Goal: Submit feedback/report problem: Provide input to the site owners about the experience or issues

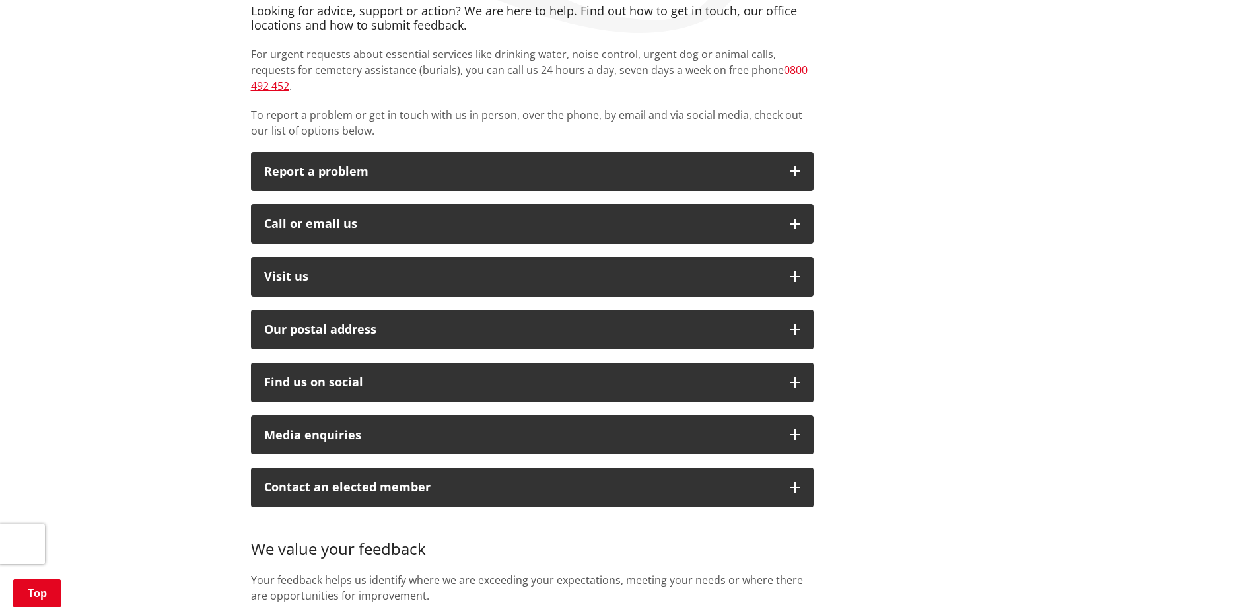
scroll to position [264, 0]
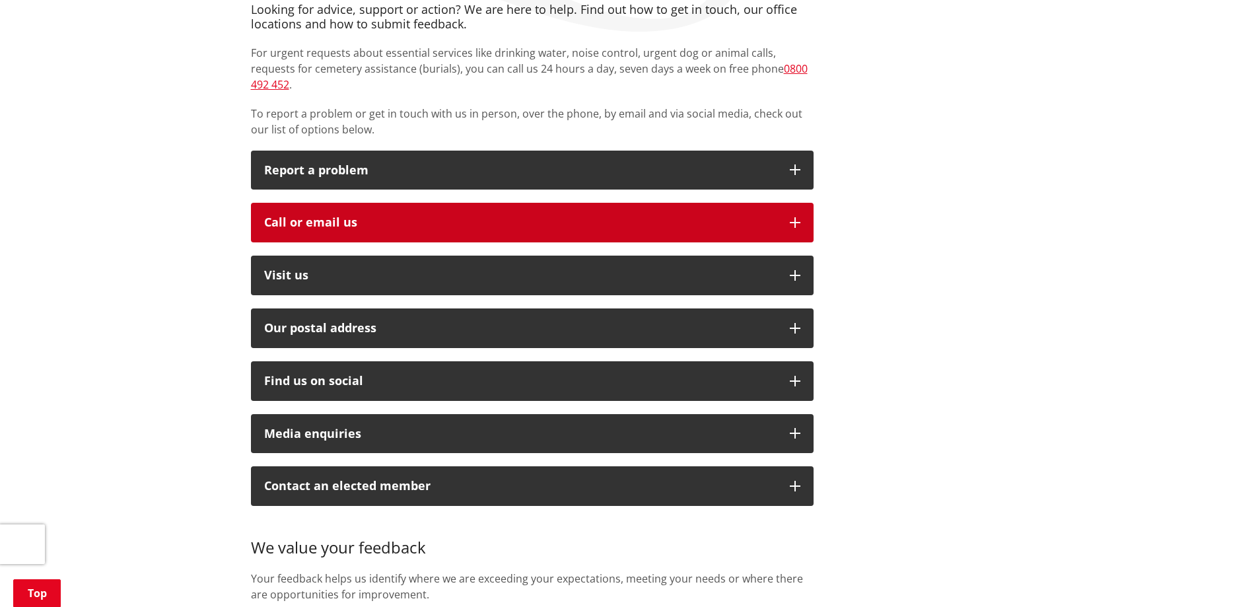
click at [341, 216] on div "Call or email us" at bounding box center [520, 222] width 512 height 13
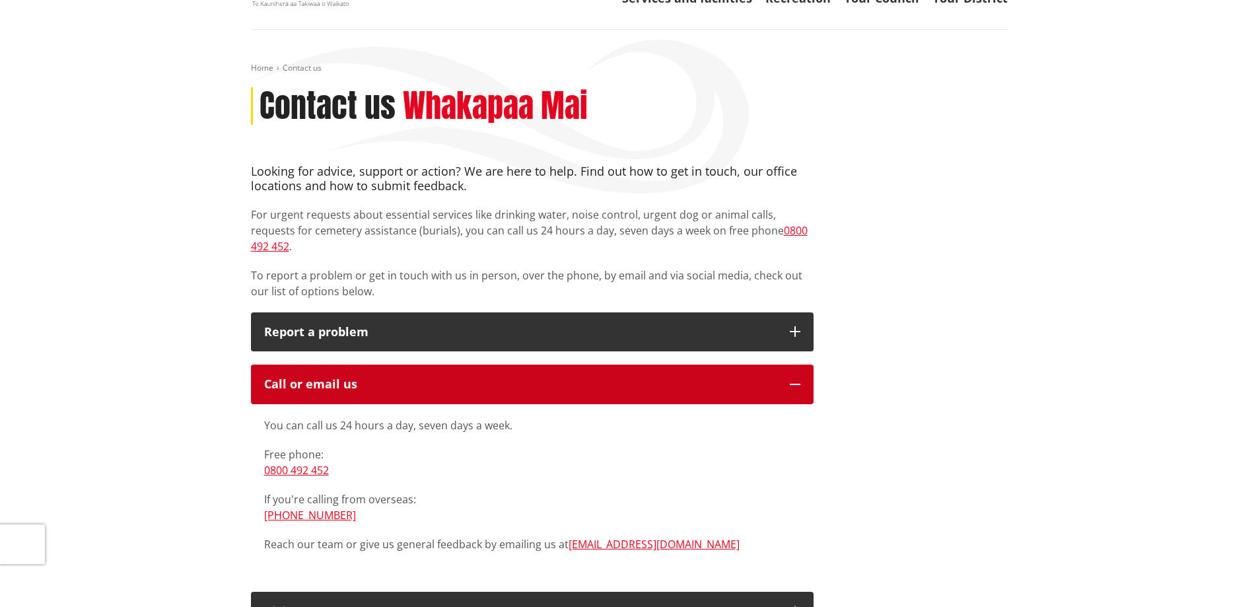
scroll to position [0, 0]
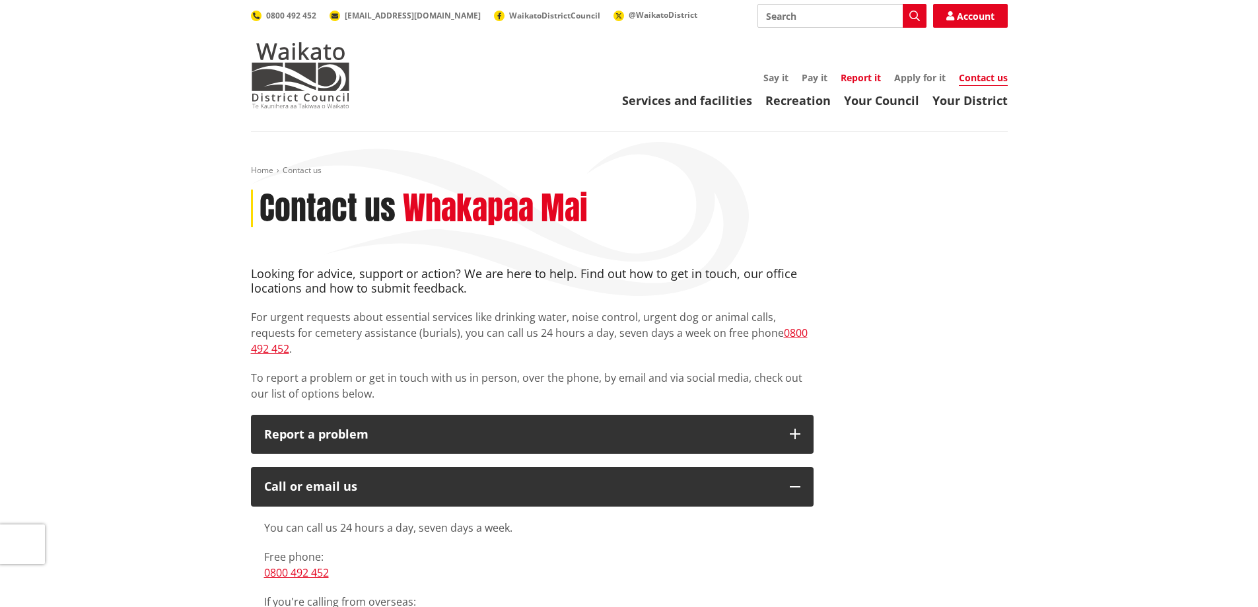
click at [841, 79] on link "Report it" at bounding box center [860, 77] width 40 height 13
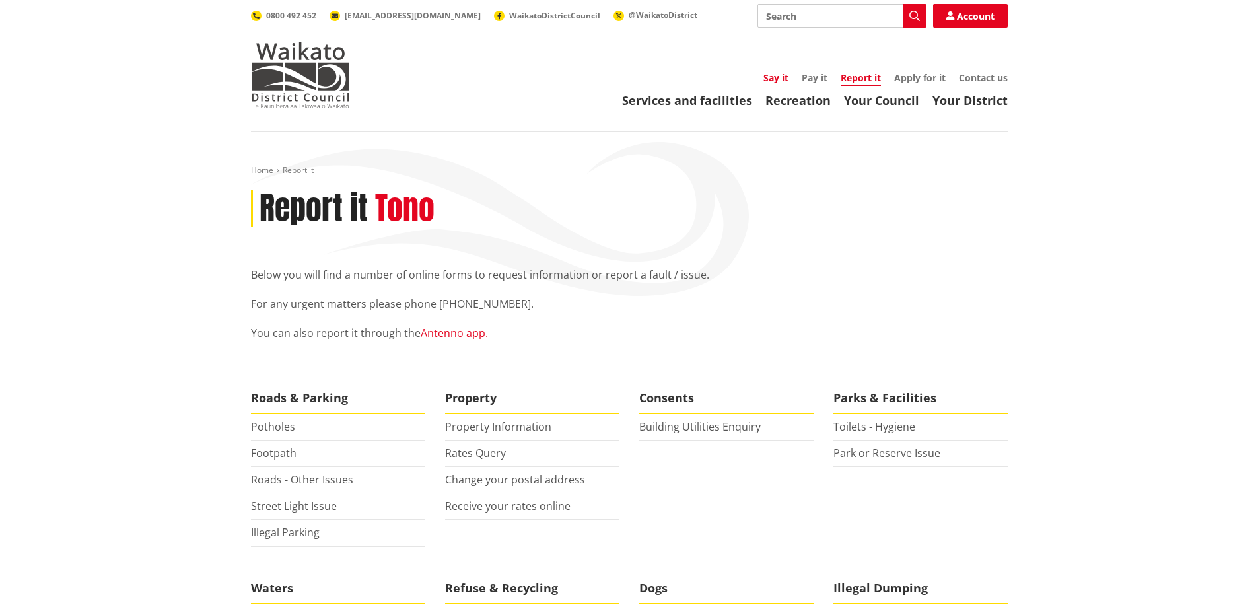
click at [765, 76] on link "Say it" at bounding box center [775, 77] width 25 height 13
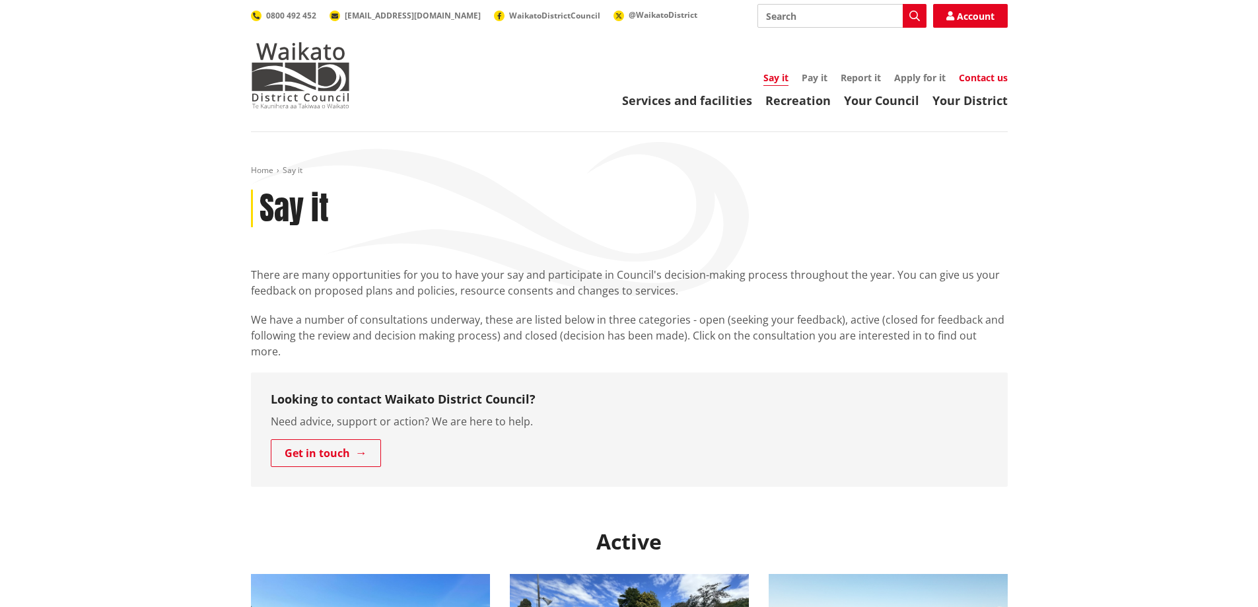
click at [984, 73] on link "Contact us" at bounding box center [983, 77] width 49 height 13
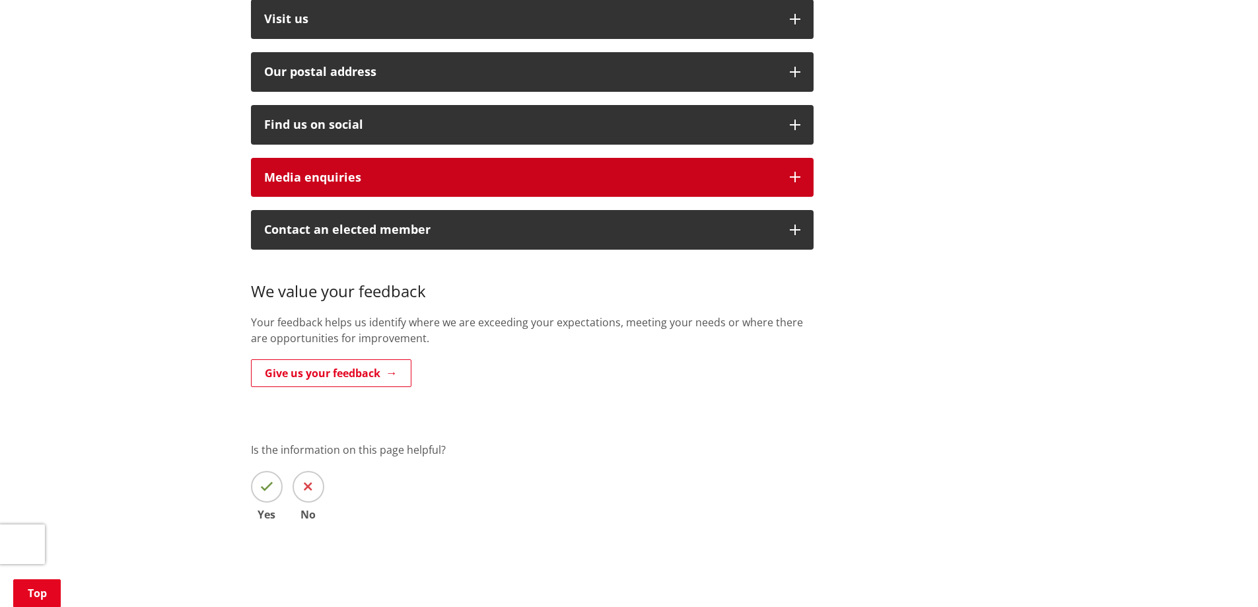
scroll to position [396, 0]
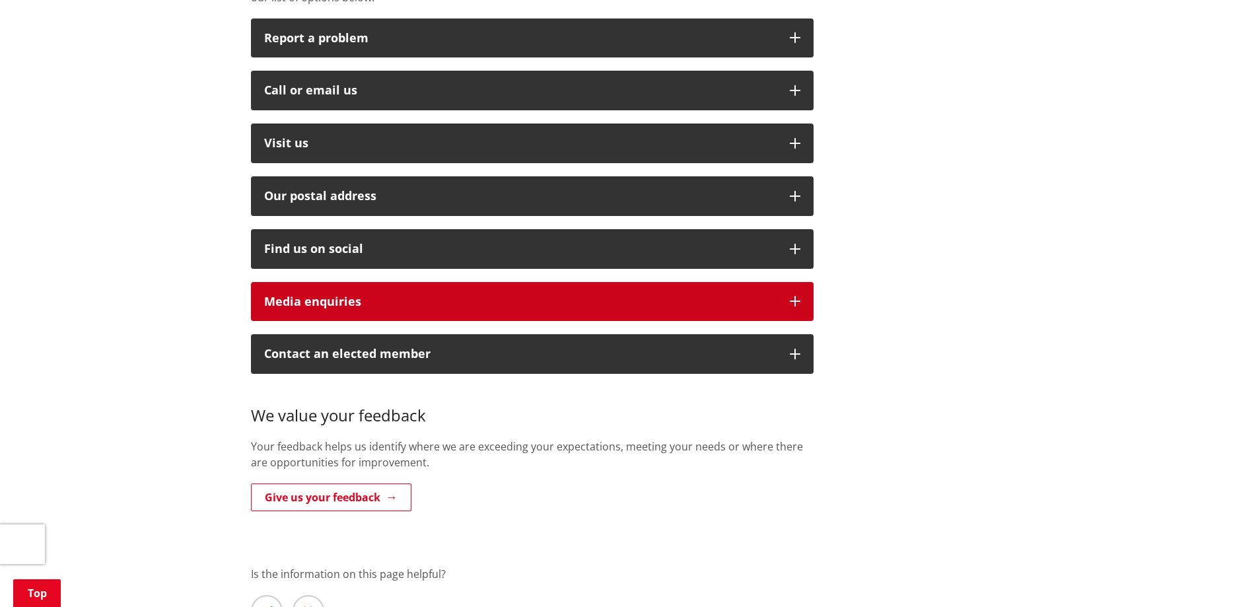
click at [360, 295] on div "Media enquiries" at bounding box center [520, 301] width 512 height 13
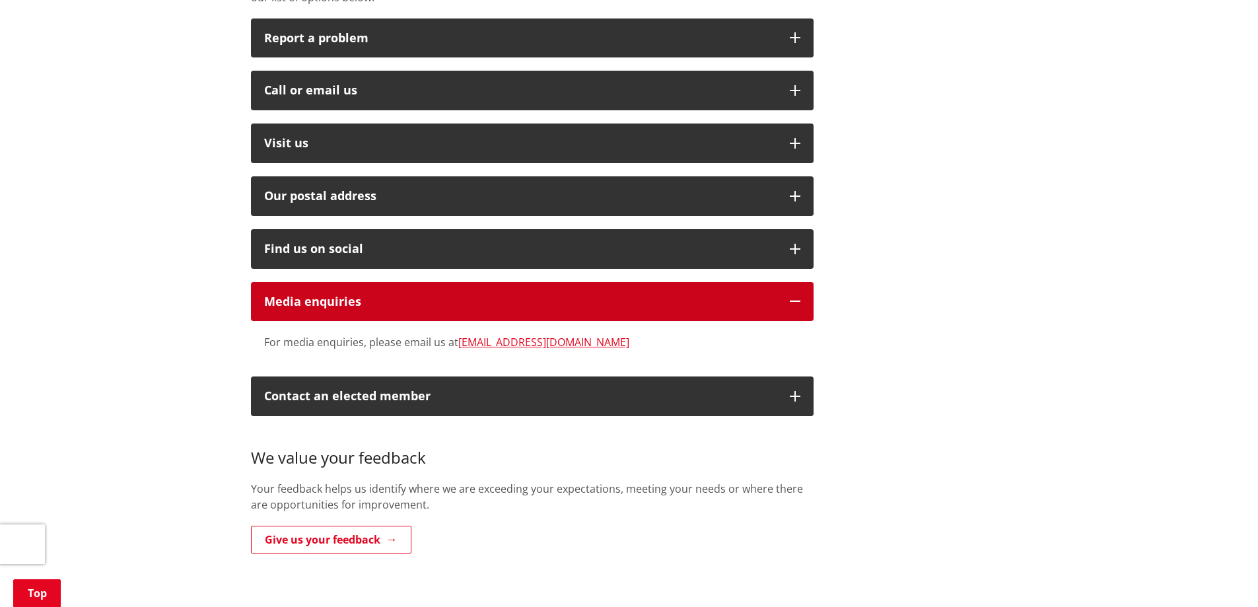
click at [360, 295] on div "Media enquiries" at bounding box center [520, 301] width 512 height 13
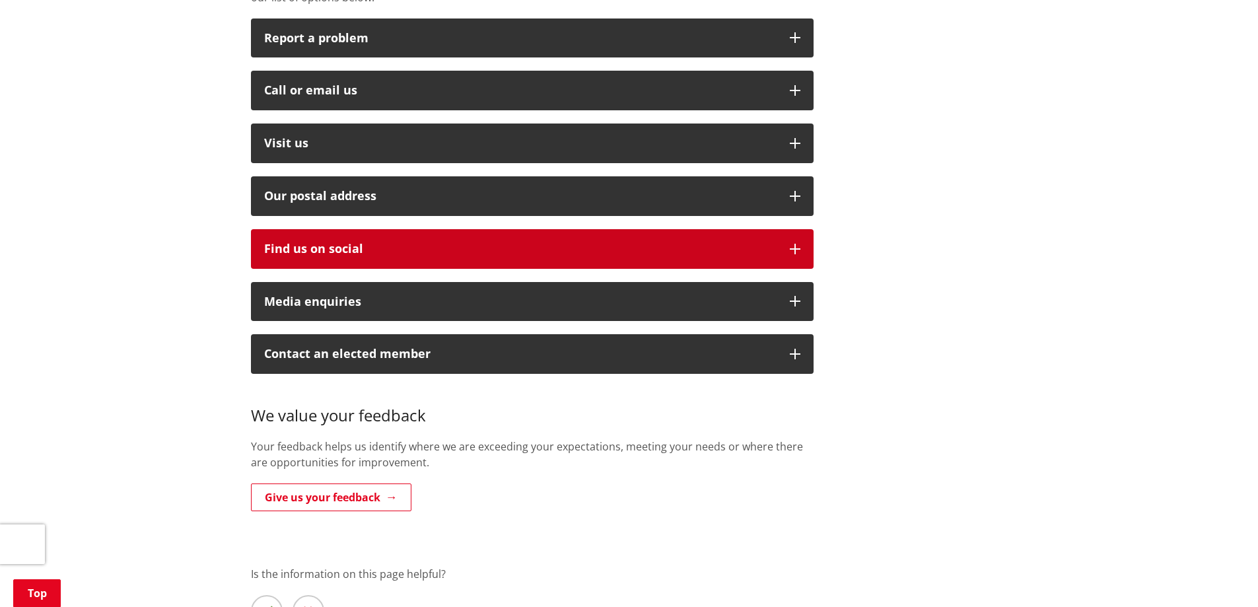
click at [344, 242] on div "Find us on social" at bounding box center [520, 248] width 512 height 13
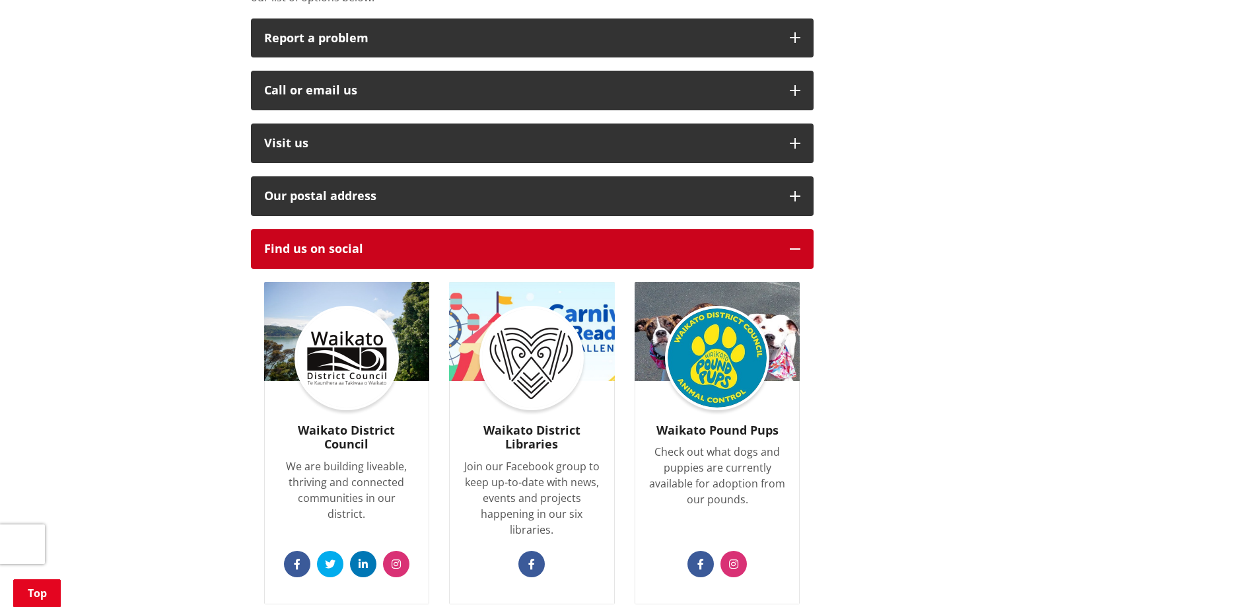
click at [344, 242] on div "Find us on social" at bounding box center [520, 248] width 512 height 13
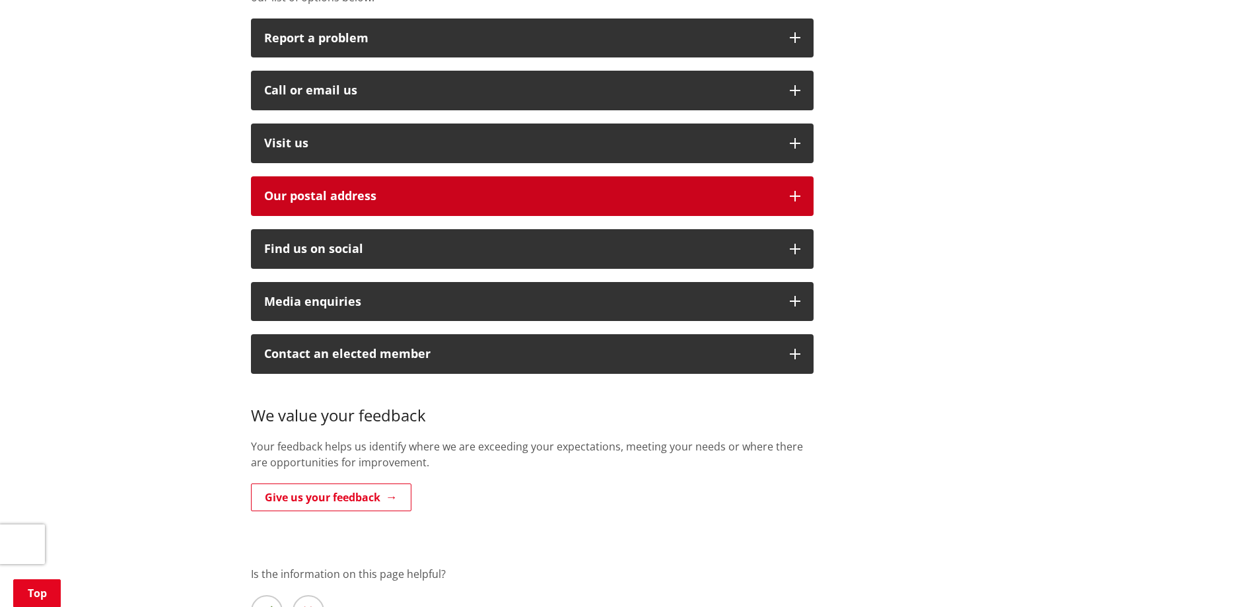
click at [339, 189] on h2 "Our postal address" at bounding box center [520, 195] width 512 height 13
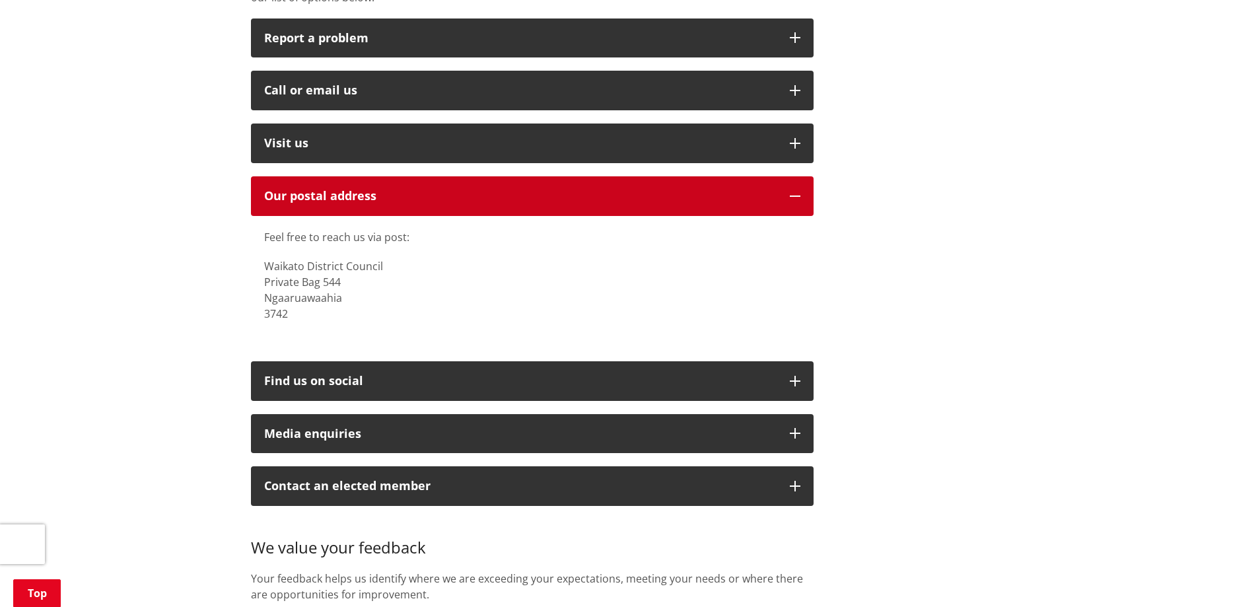
click at [339, 189] on h2 "Our postal address" at bounding box center [520, 195] width 512 height 13
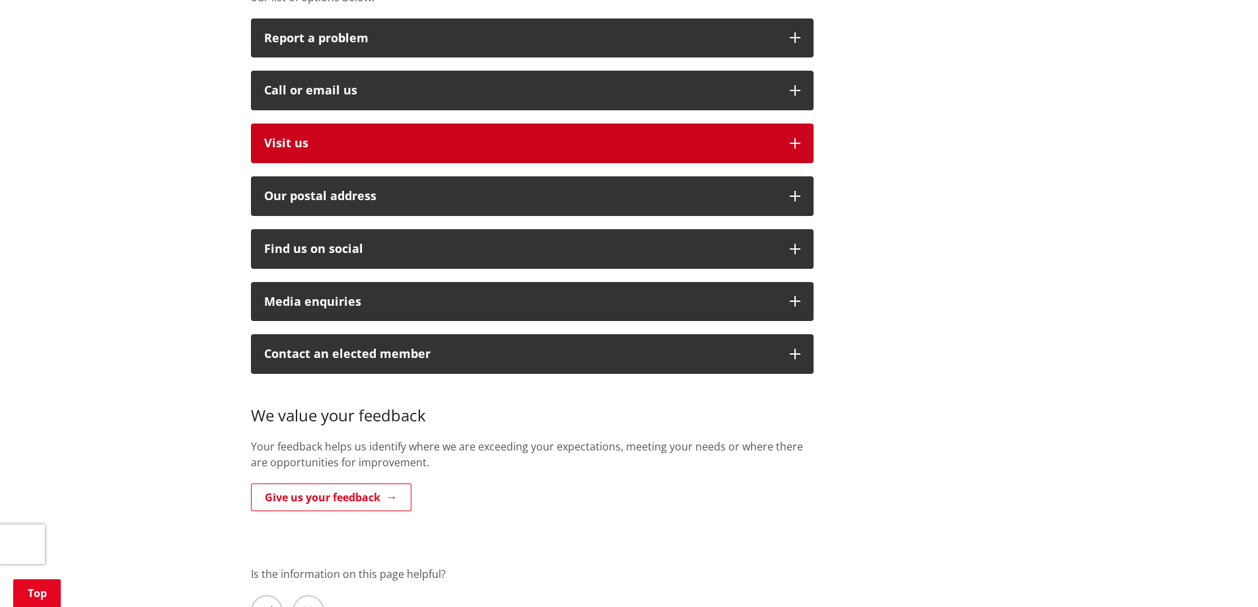
click at [324, 137] on p "Visit us" at bounding box center [520, 143] width 512 height 13
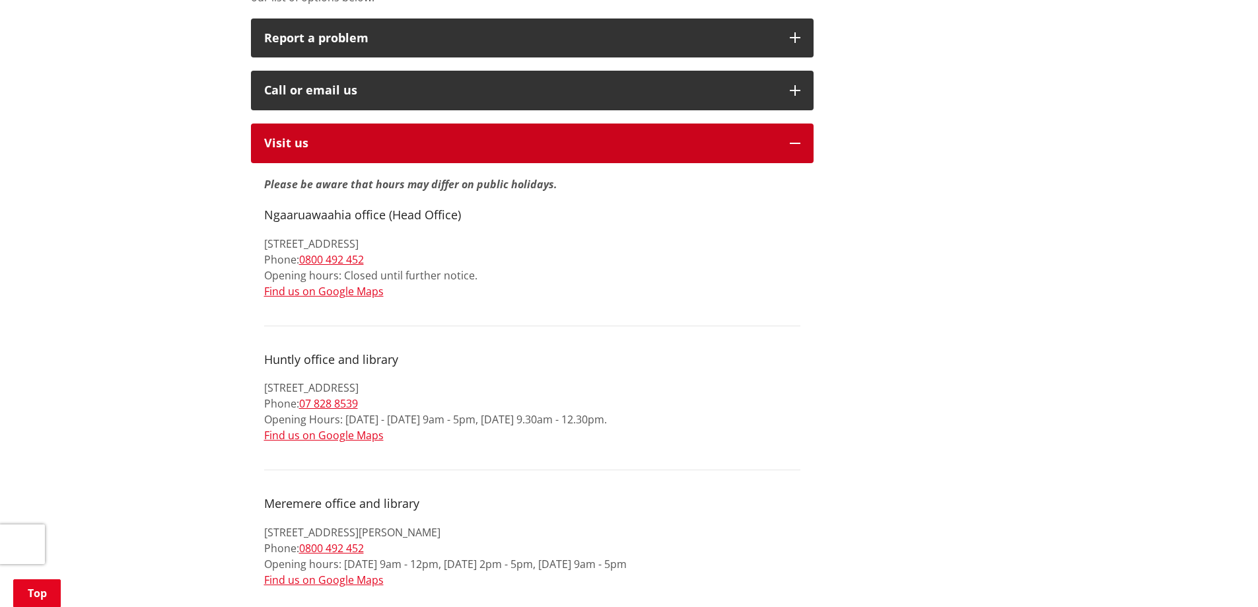
click at [324, 137] on p "Visit us" at bounding box center [520, 143] width 512 height 13
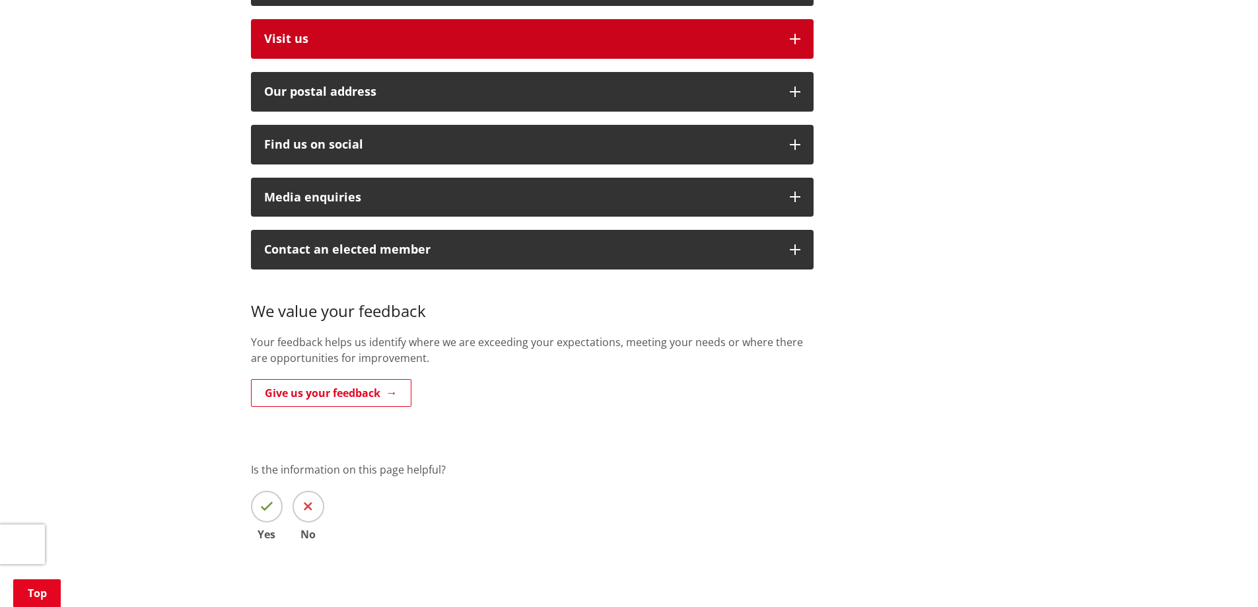
scroll to position [330, 0]
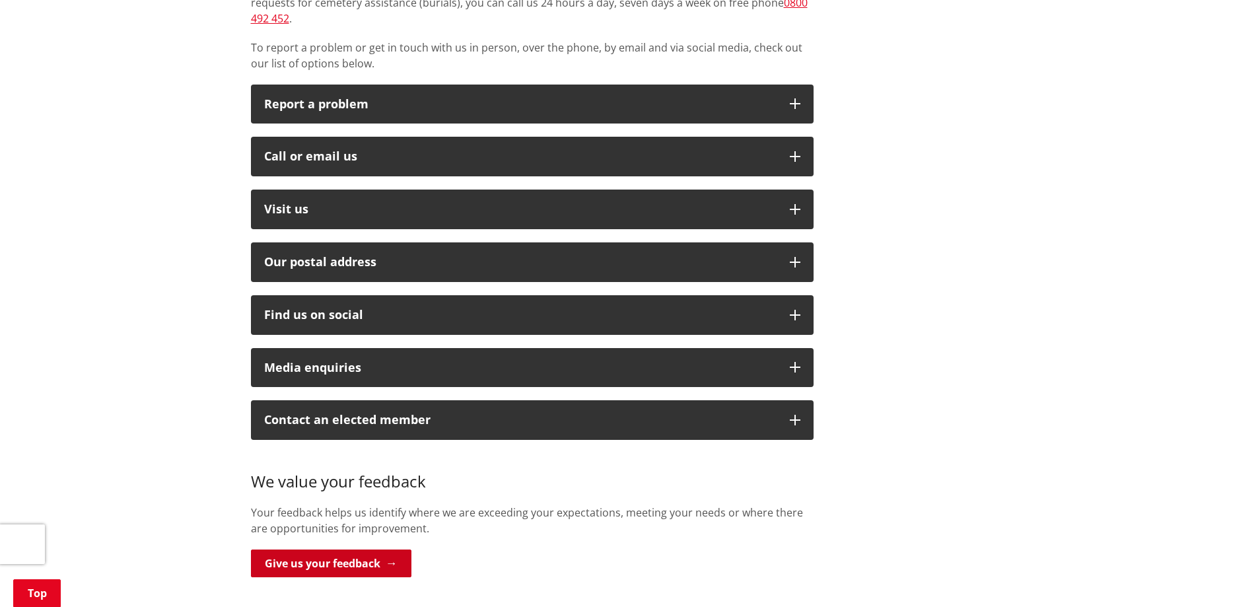
click at [328, 551] on link "Give us your feedback" at bounding box center [331, 563] width 160 height 28
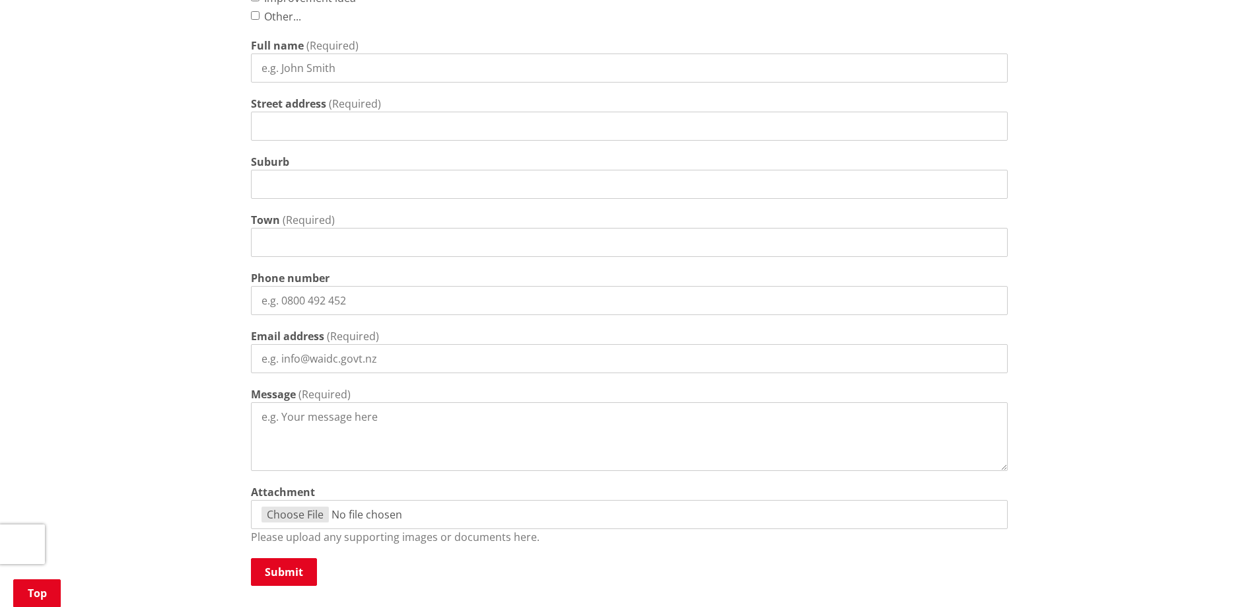
scroll to position [726, 0]
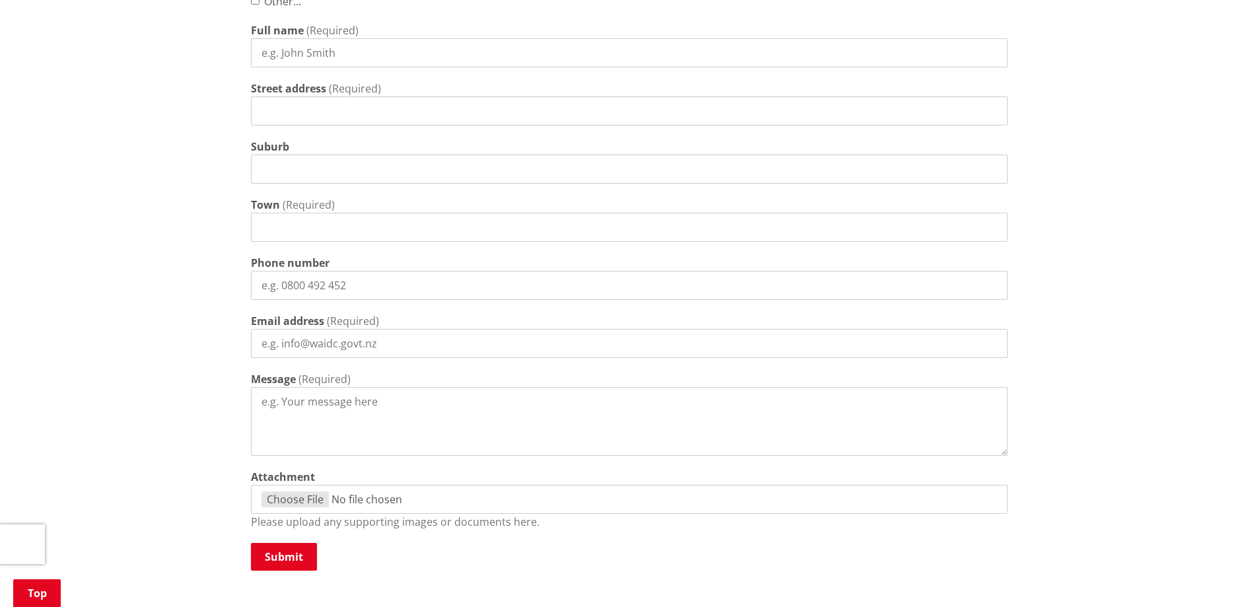
click at [306, 106] on input "Street address" at bounding box center [629, 110] width 757 height 29
type input "6 hetherington road"
click at [391, 166] on input "Suburb" at bounding box center [629, 168] width 757 height 29
click at [368, 114] on input "6 hetherington road" at bounding box center [629, 110] width 757 height 29
drag, startPoint x: 376, startPoint y: 112, endPoint x: 193, endPoint y: 106, distance: 182.3
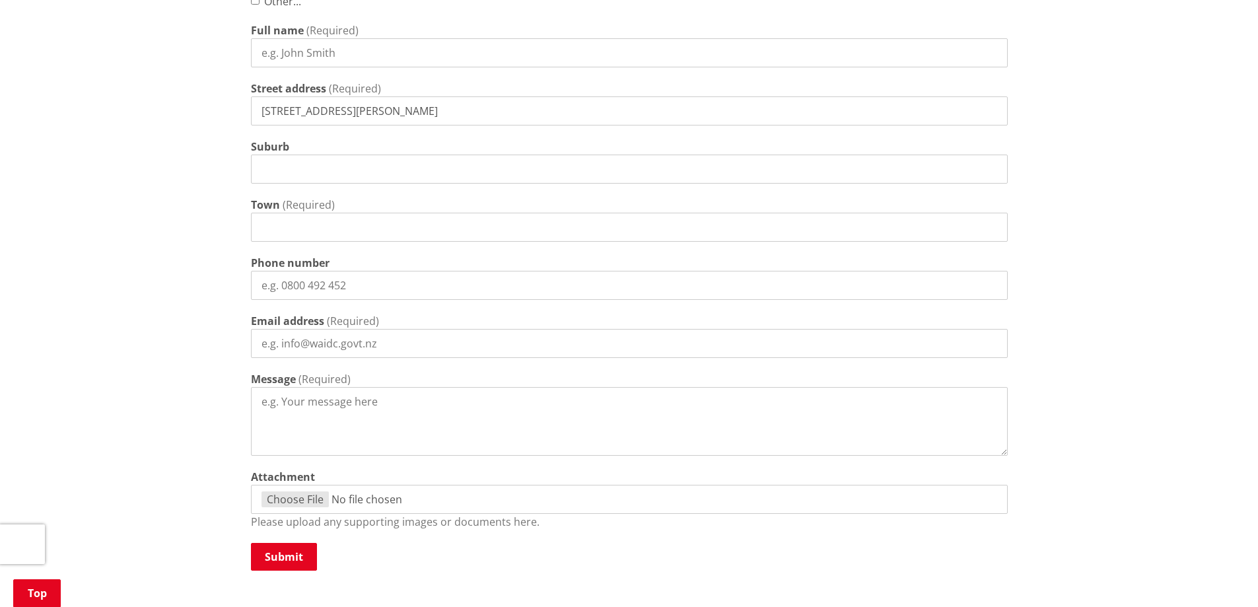
click at [193, 106] on div "Home Contact us Feedback & Complaints Feedback & Complaints Tell us how we are …" at bounding box center [629, 94] width 1258 height 1377
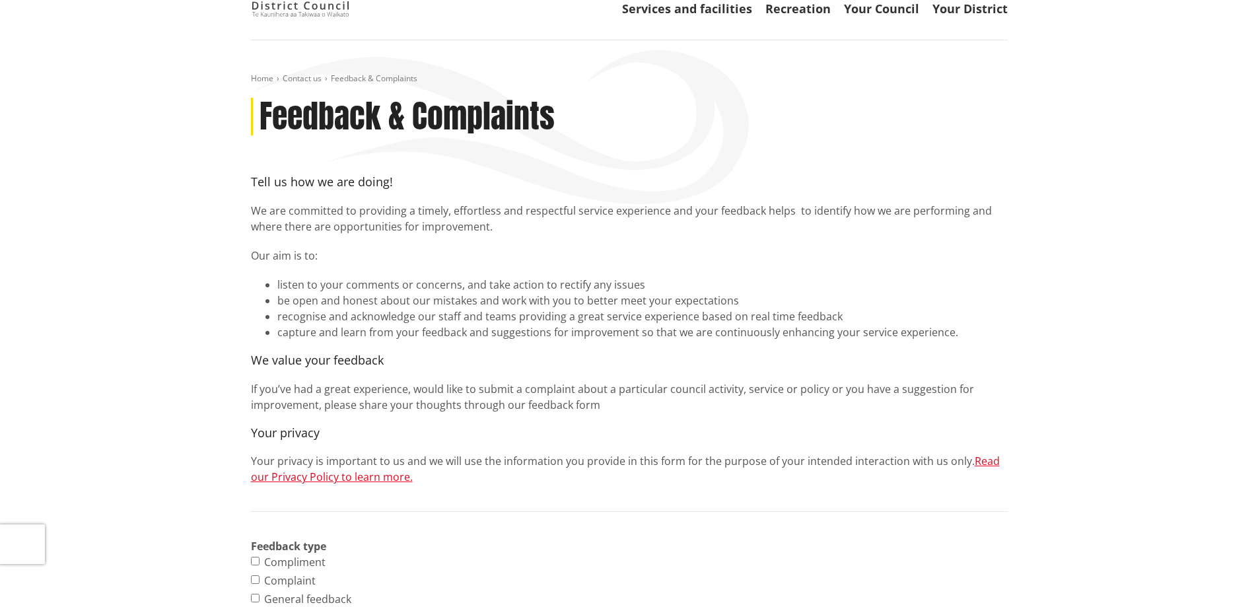
scroll to position [0, 0]
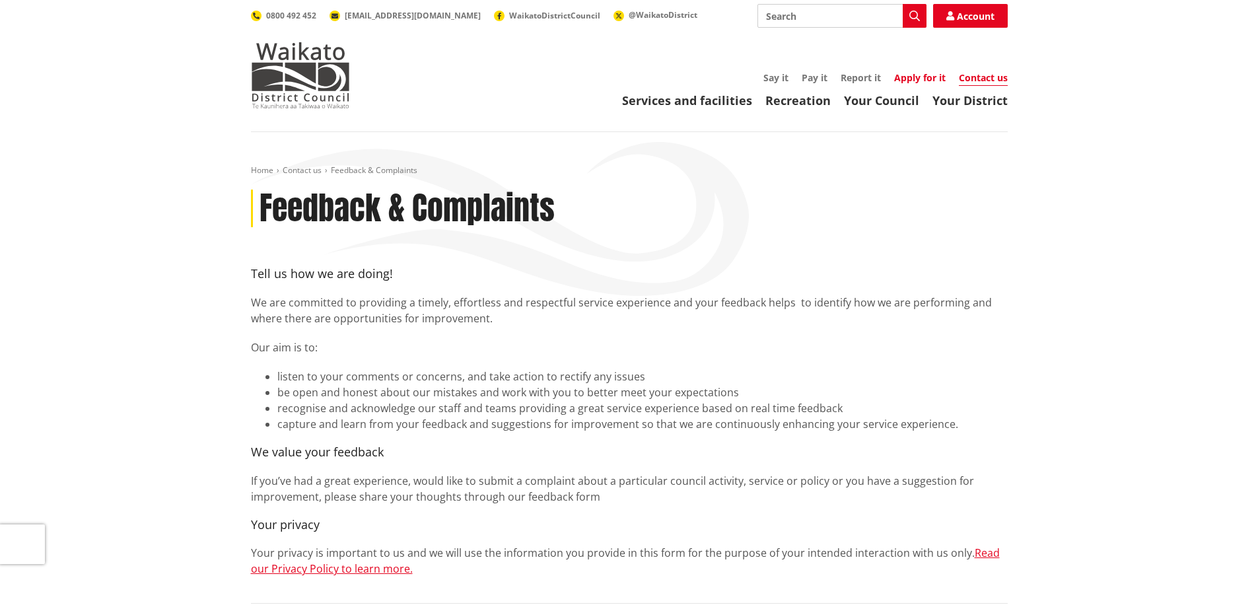
click at [920, 72] on link "Apply for it" at bounding box center [919, 77] width 51 height 13
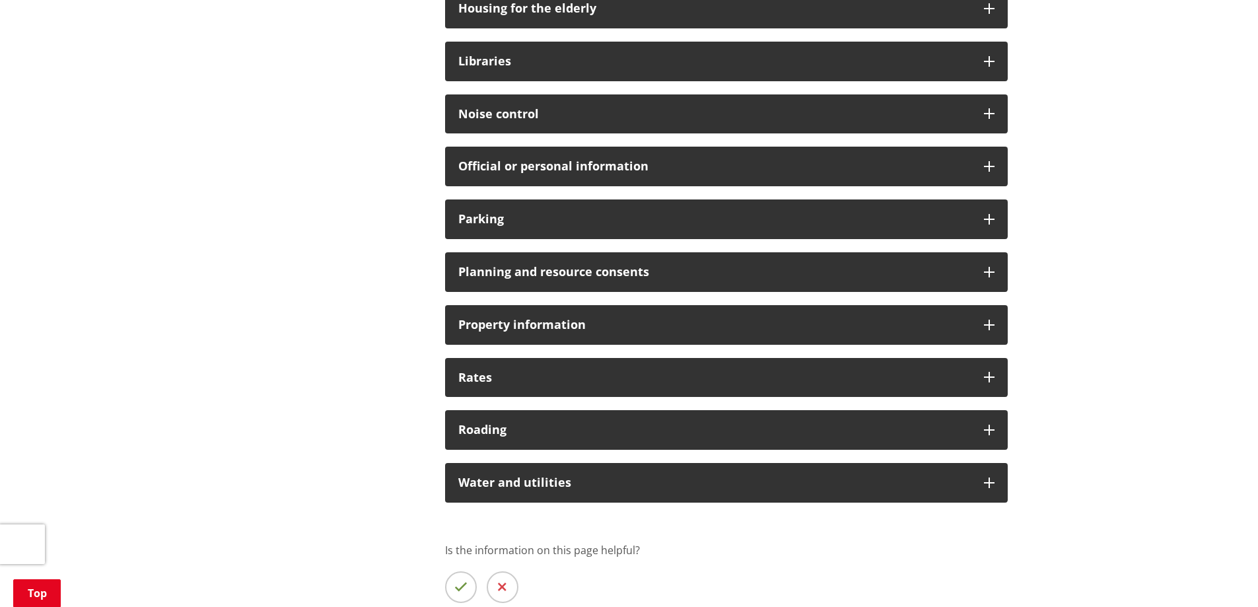
scroll to position [858, 0]
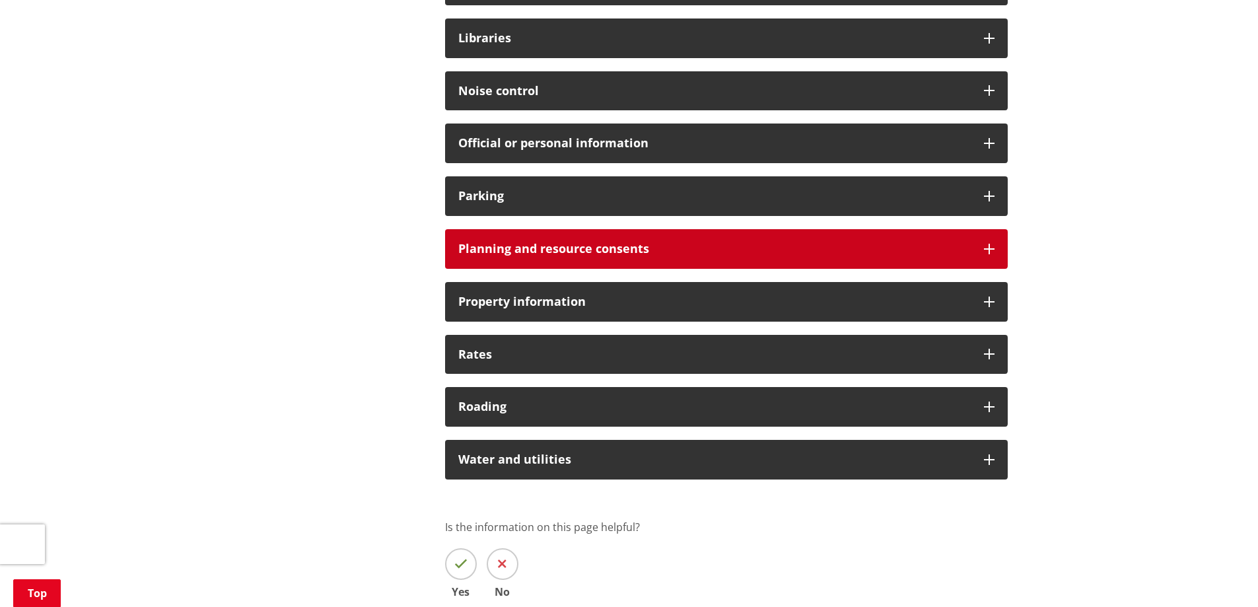
click at [535, 244] on h3 "Planning and resource consents" at bounding box center [714, 248] width 512 height 13
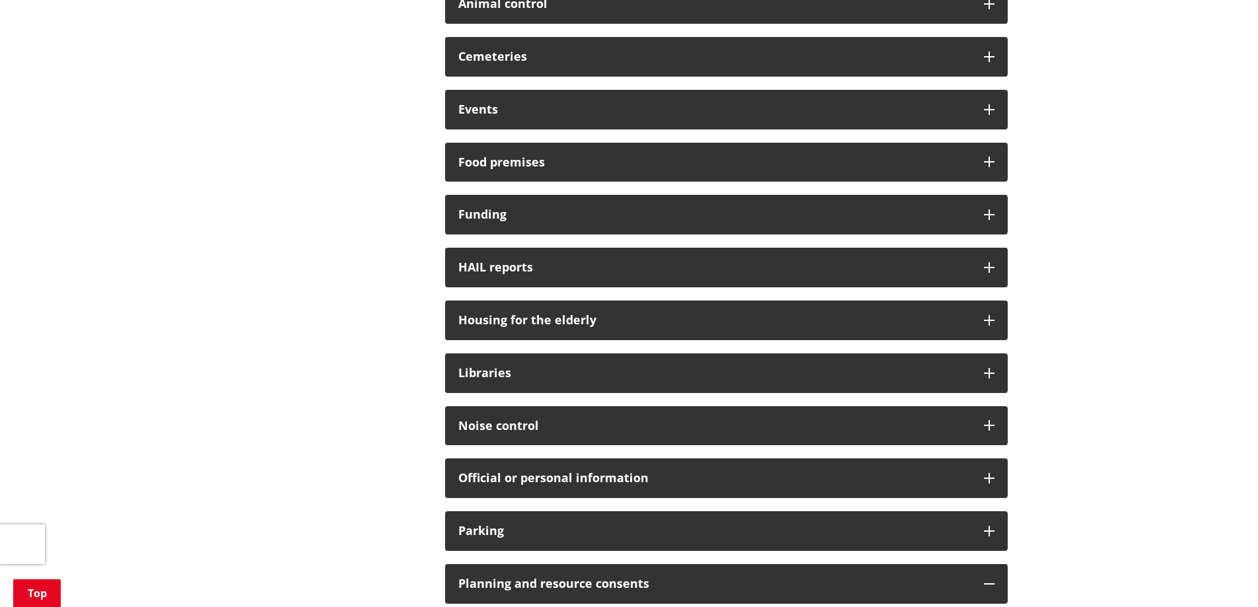
scroll to position [0, 0]
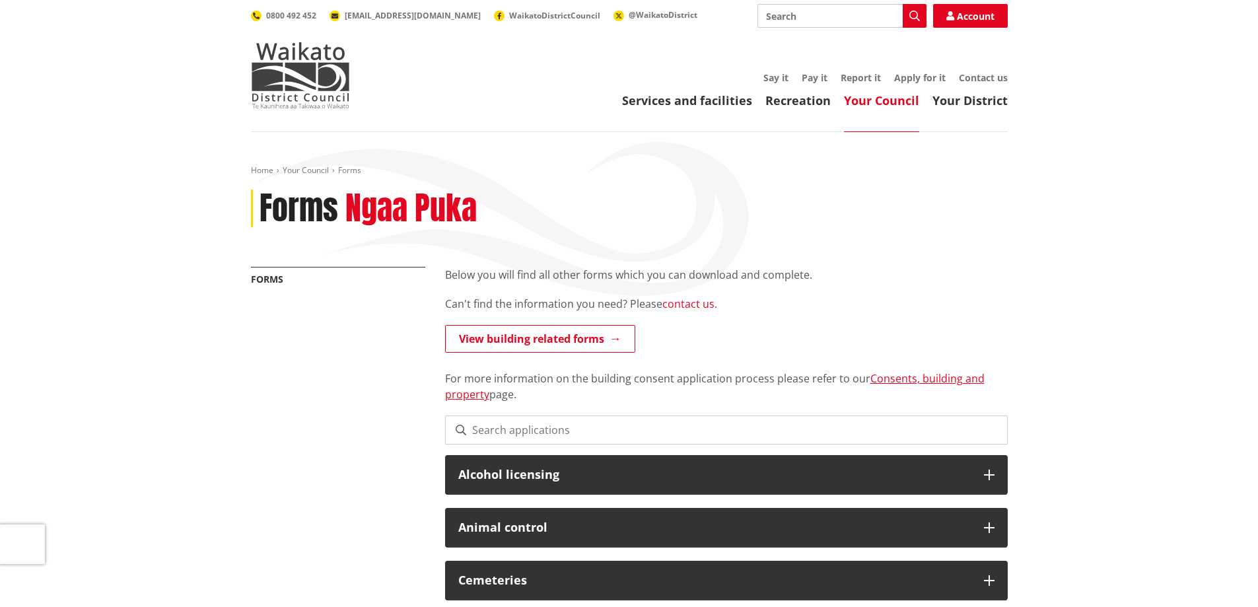
click at [684, 303] on link "contact us" at bounding box center [688, 303] width 52 height 15
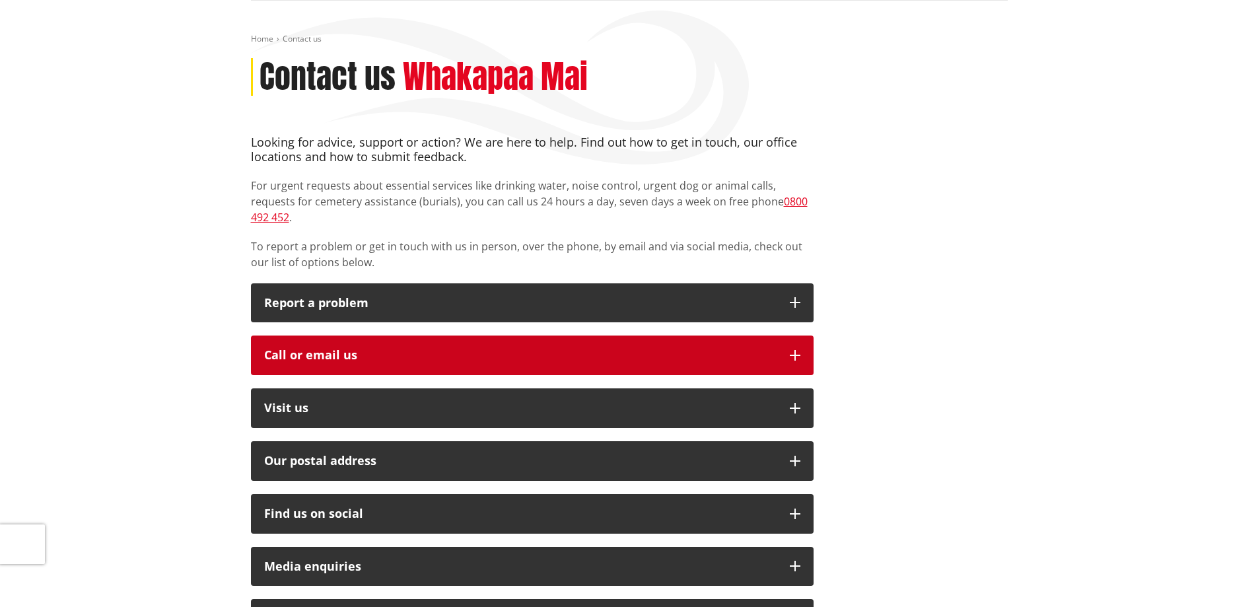
scroll to position [132, 0]
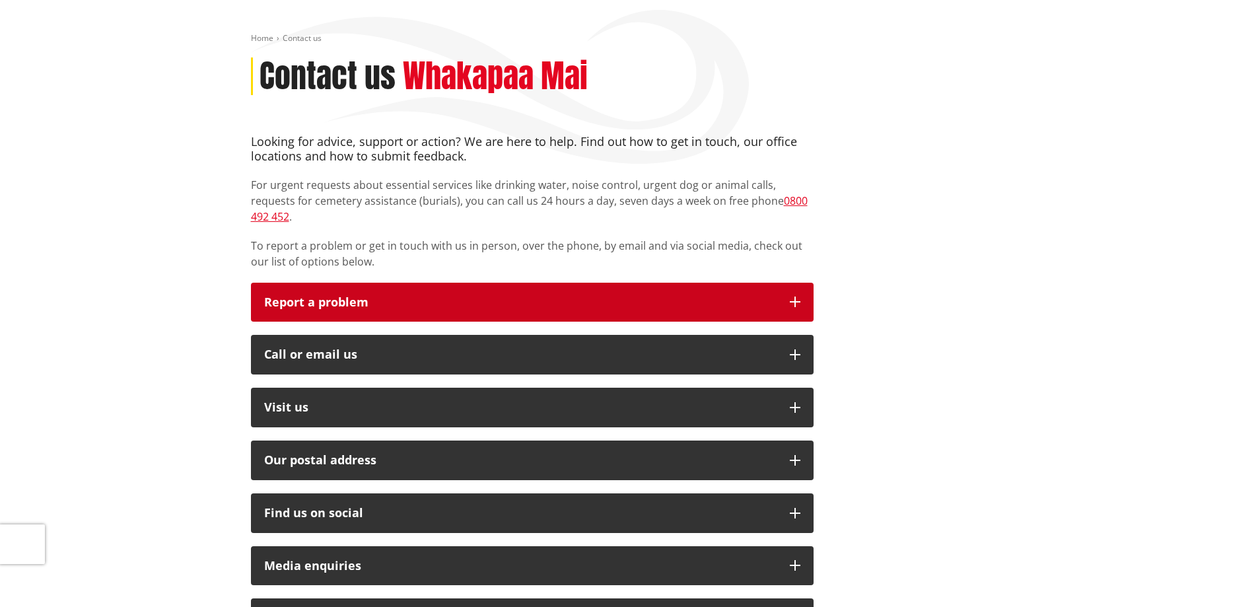
click at [794, 296] on icon "button" at bounding box center [795, 301] width 11 height 11
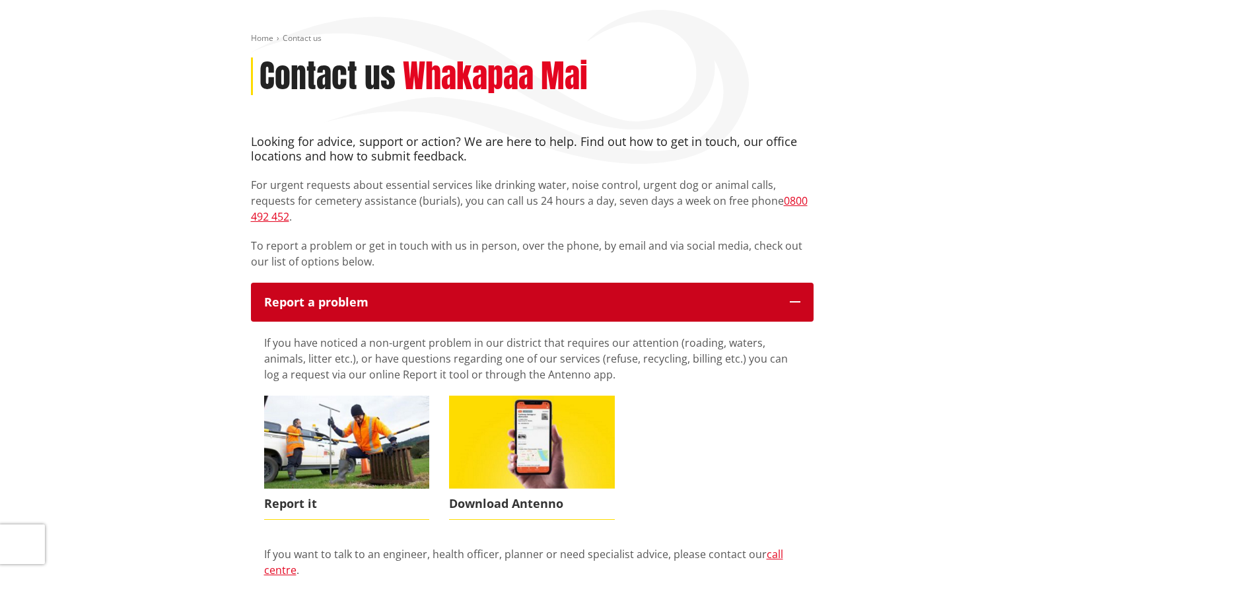
click at [794, 296] on icon "button" at bounding box center [795, 301] width 11 height 11
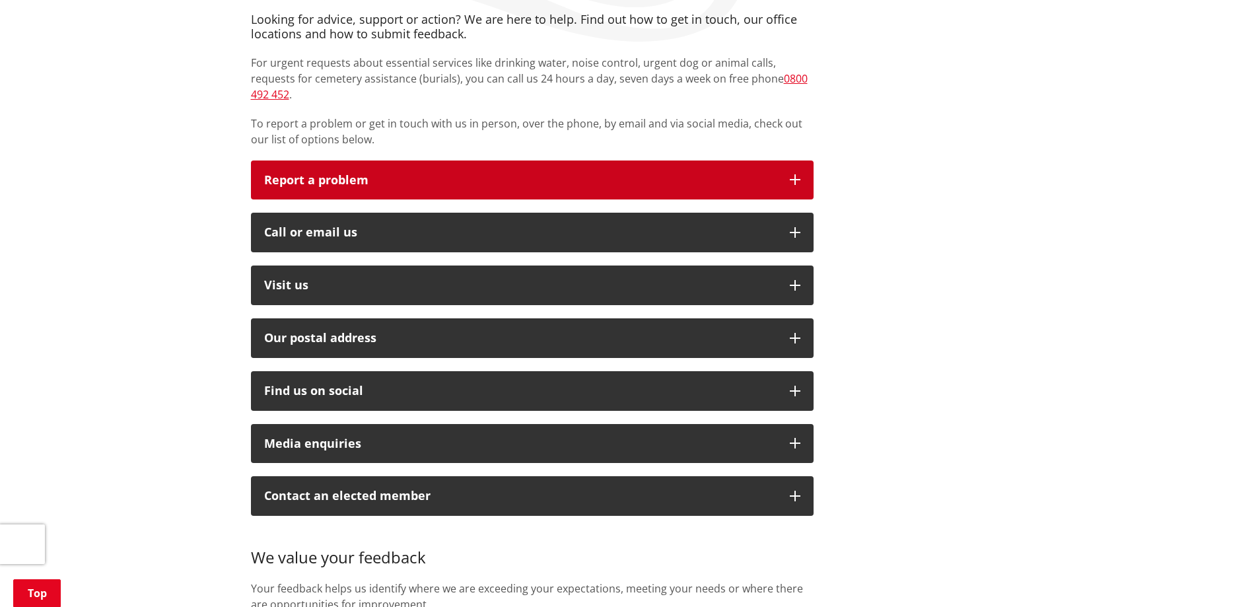
scroll to position [264, 0]
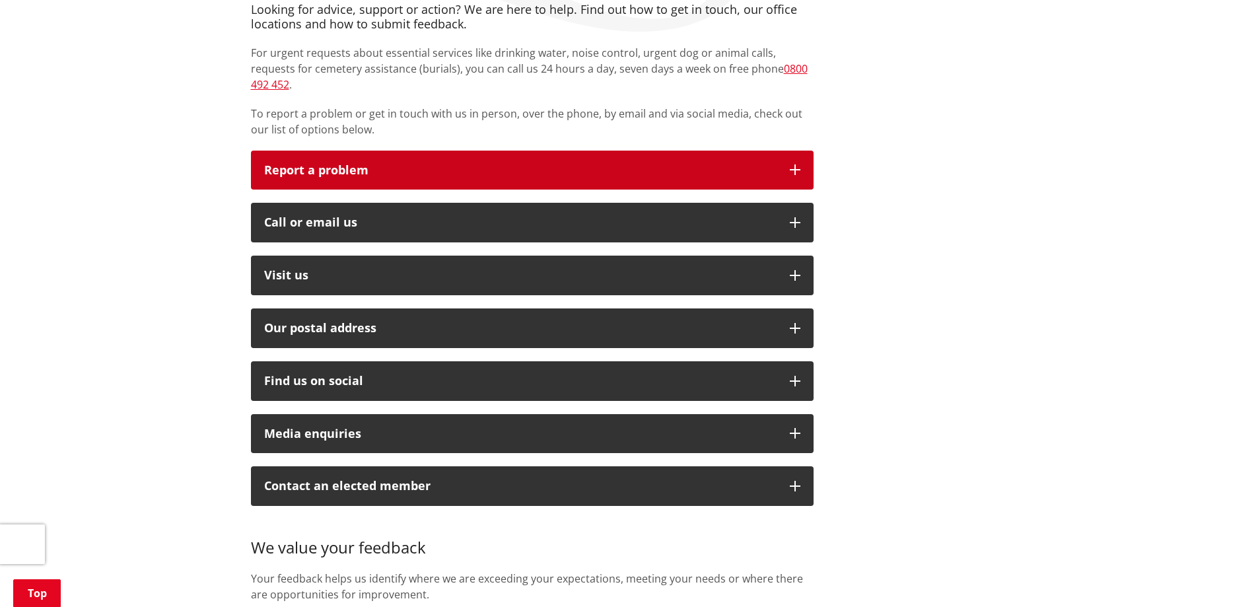
click at [733, 164] on p "Report a problem" at bounding box center [520, 170] width 512 height 13
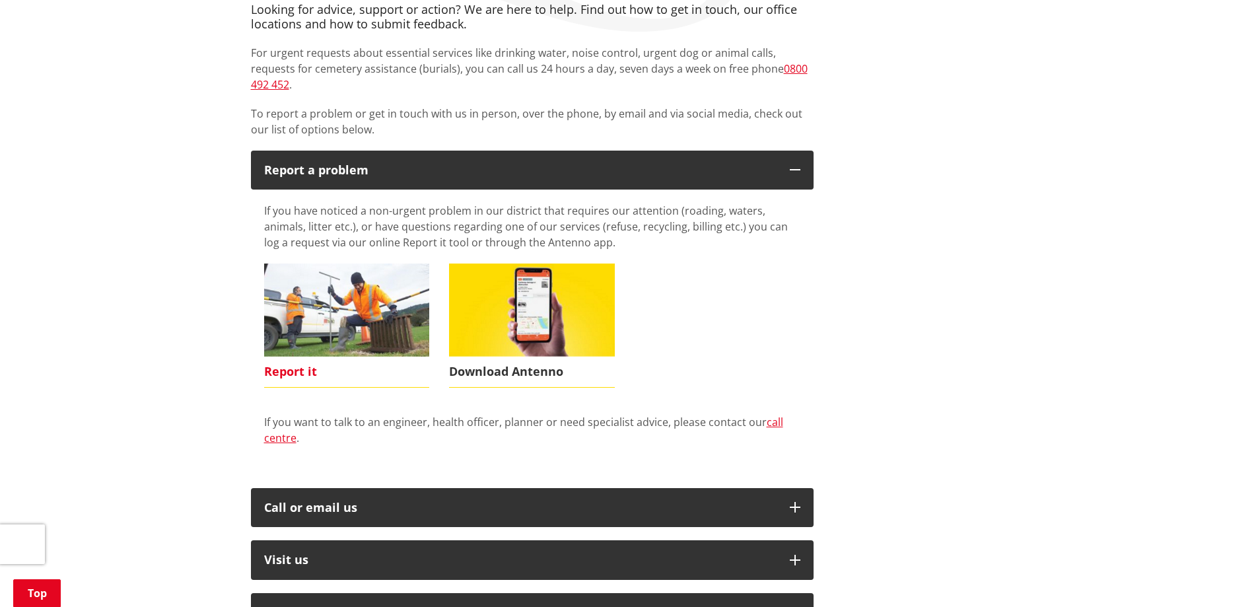
click at [275, 357] on span "Report it" at bounding box center [347, 372] width 166 height 30
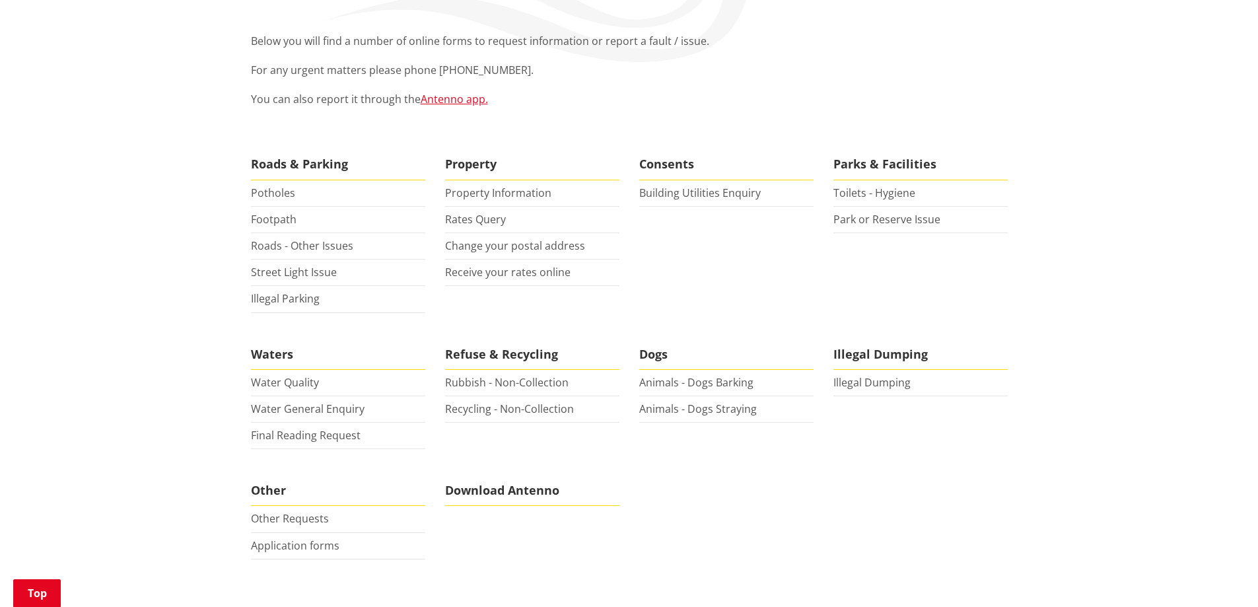
scroll to position [264, 0]
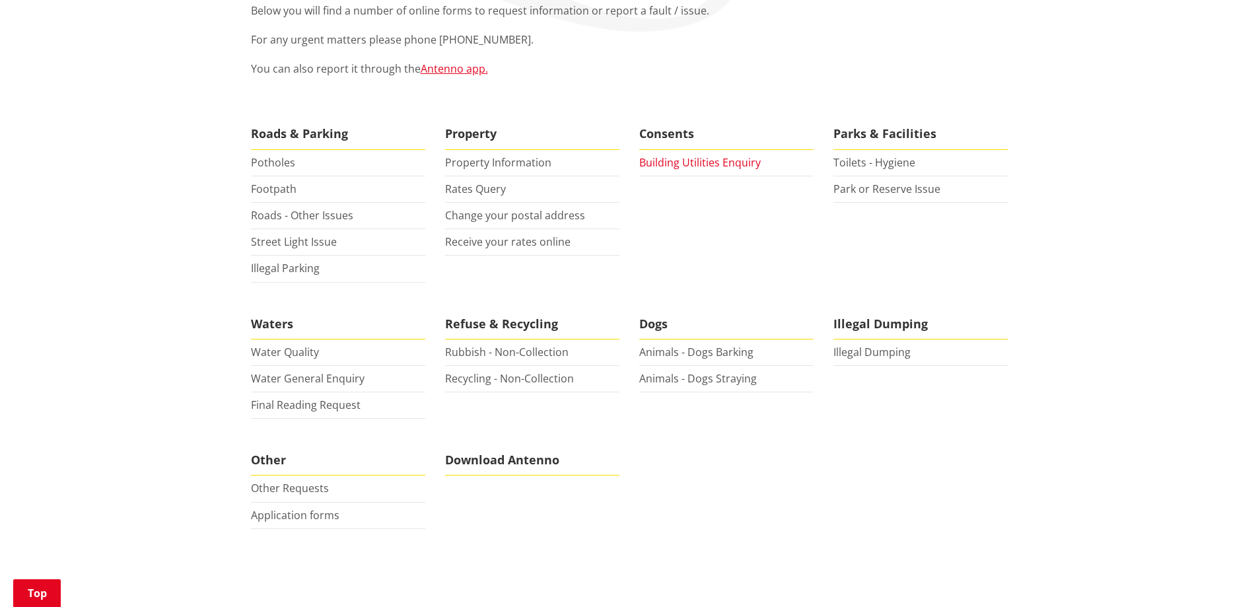
click at [679, 164] on link "Building Utilities Enquiry" at bounding box center [699, 162] width 121 height 15
